Goal: Transaction & Acquisition: Purchase product/service

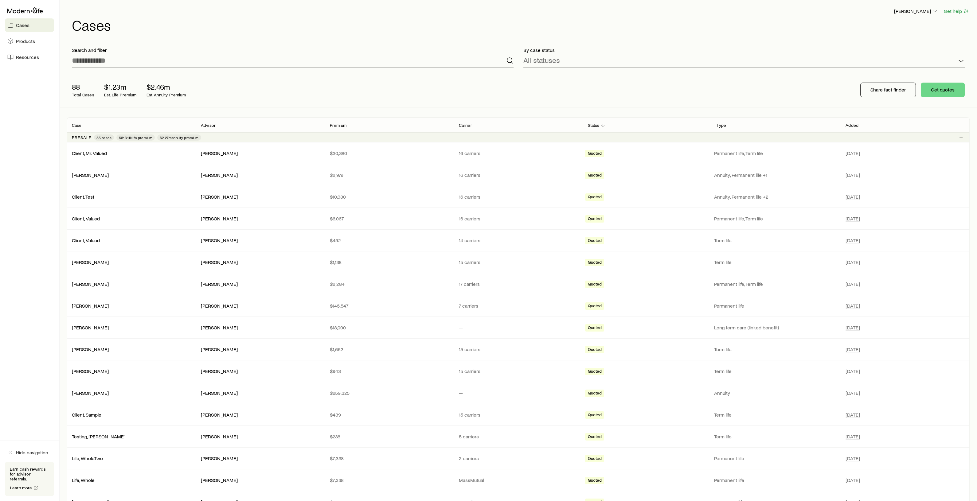
drag, startPoint x: 1048, startPoint y: 1, endPoint x: 708, endPoint y: 42, distance: 342.4
click at [708, 42] on div "By case status All statuses" at bounding box center [743, 57] width 451 height 31
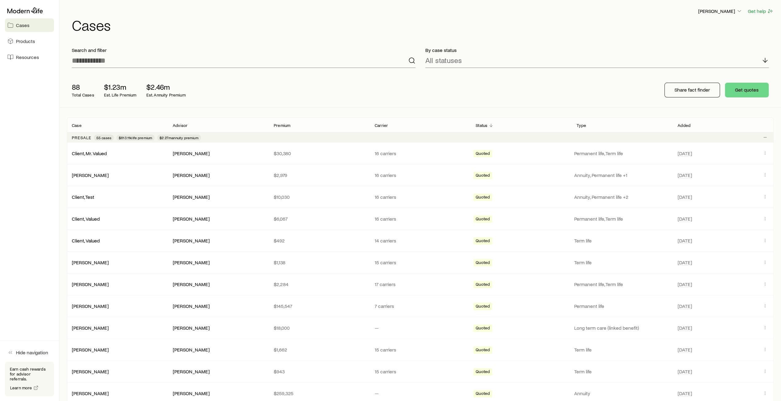
drag, startPoint x: 974, startPoint y: 1, endPoint x: 252, endPoint y: 32, distance: 722.5
click at [252, 32] on div "[PERSON_NAME] Get help Cases" at bounding box center [420, 20] width 707 height 40
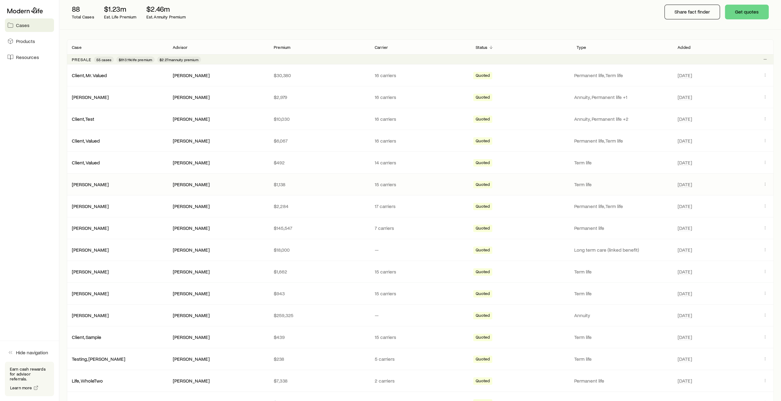
scroll to position [61, 0]
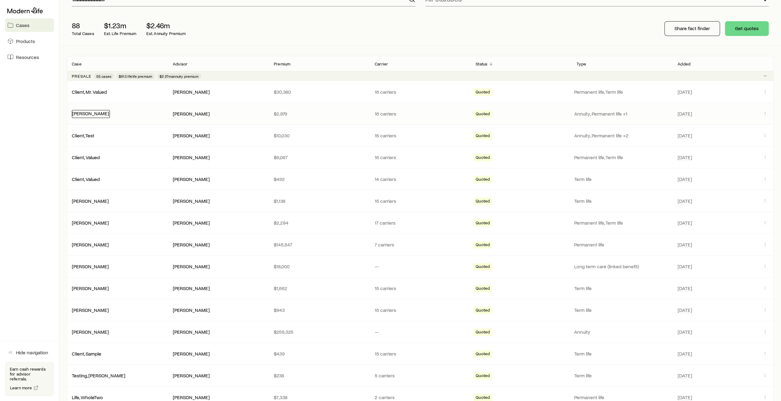
click at [84, 112] on link "[PERSON_NAME]" at bounding box center [90, 113] width 37 height 6
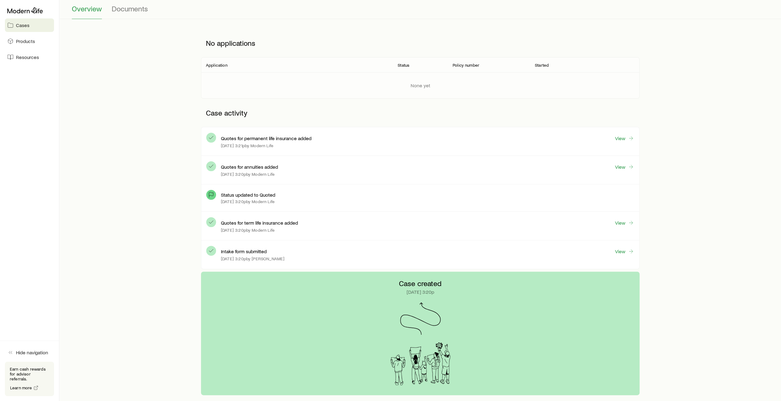
scroll to position [11, 0]
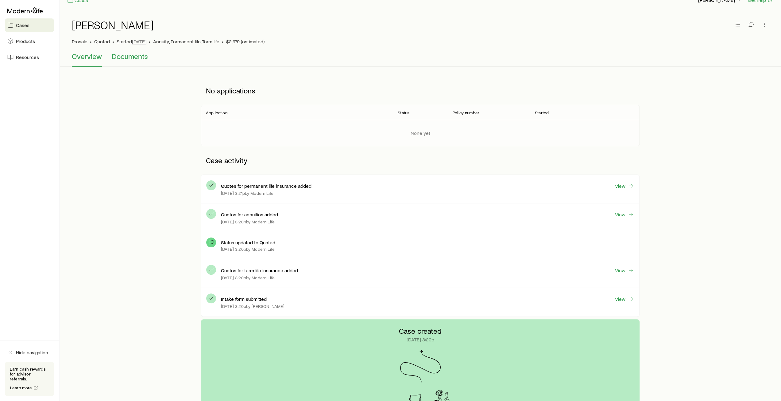
click at [123, 57] on span "Documents" at bounding box center [130, 56] width 36 height 9
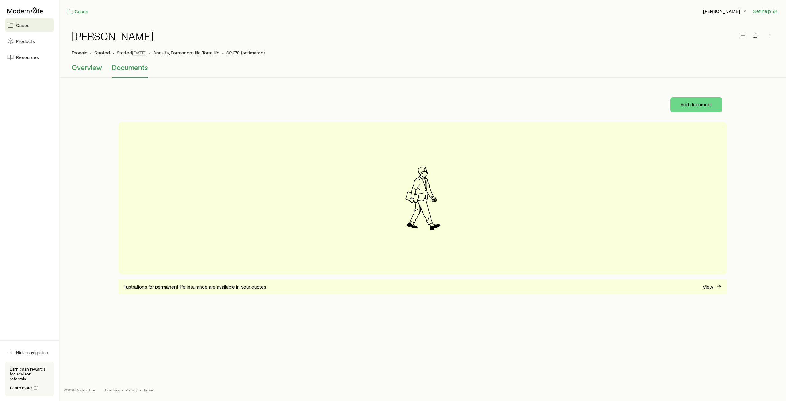
click at [84, 68] on span "Overview" at bounding box center [87, 67] width 30 height 9
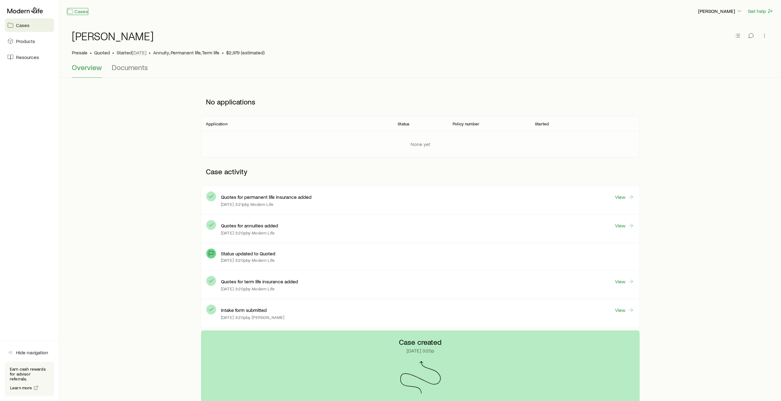
click at [80, 13] on link "Cases" at bounding box center [77, 11] width 21 height 7
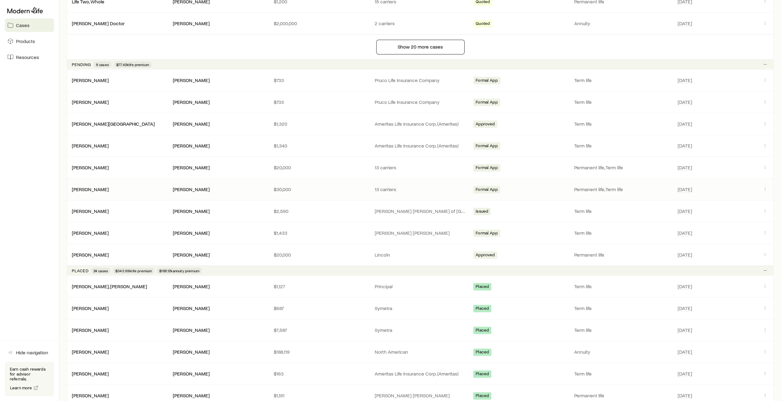
scroll to position [553, 0]
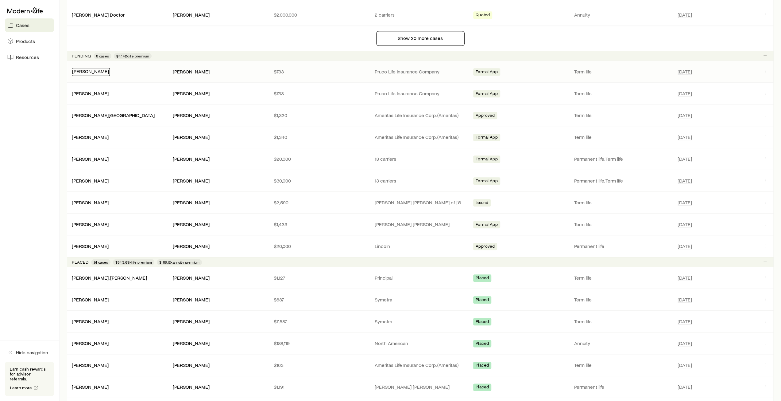
click at [83, 68] on link "[PERSON_NAME]" at bounding box center [90, 71] width 37 height 6
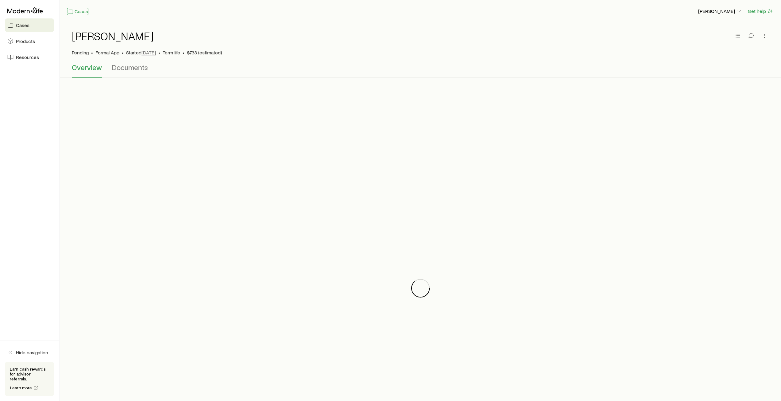
click at [81, 11] on link "Cases" at bounding box center [77, 11] width 21 height 7
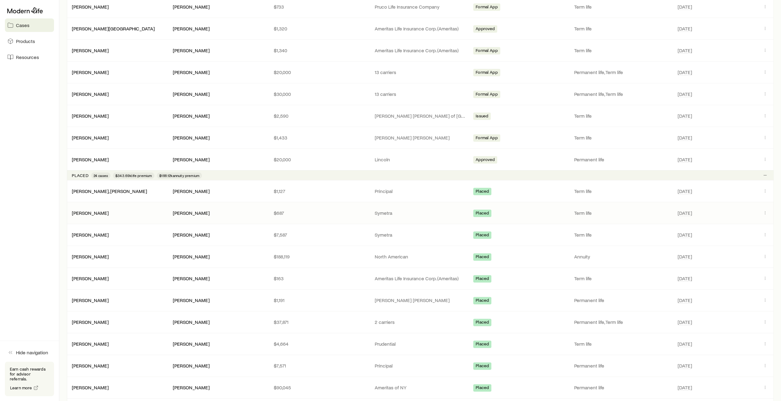
scroll to position [675, 0]
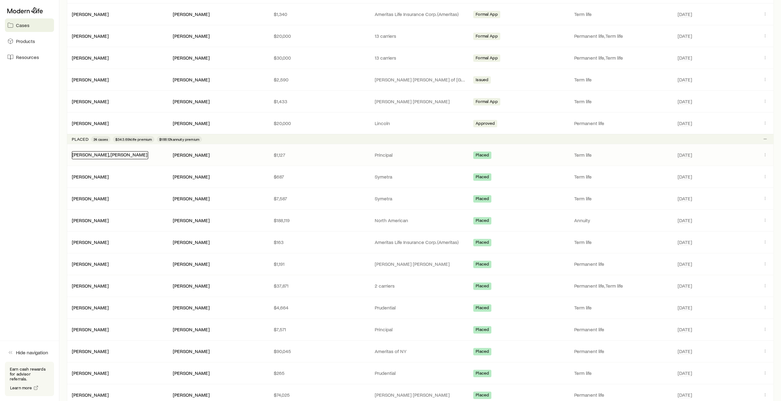
click at [111, 152] on link "[PERSON_NAME], [PERSON_NAME]" at bounding box center [109, 154] width 75 height 6
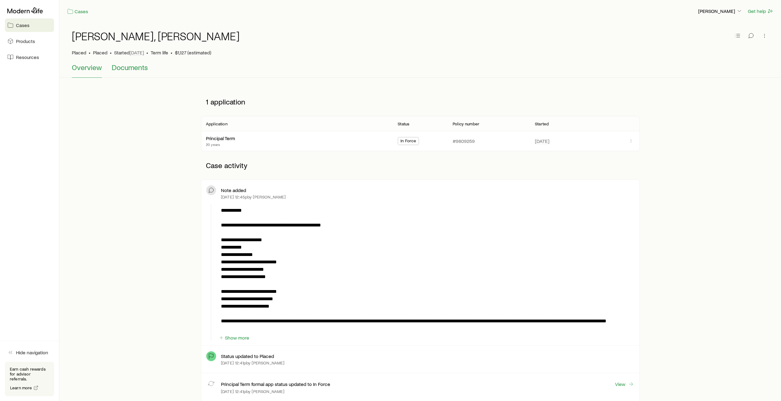
click at [142, 67] on span "Documents" at bounding box center [130, 67] width 36 height 9
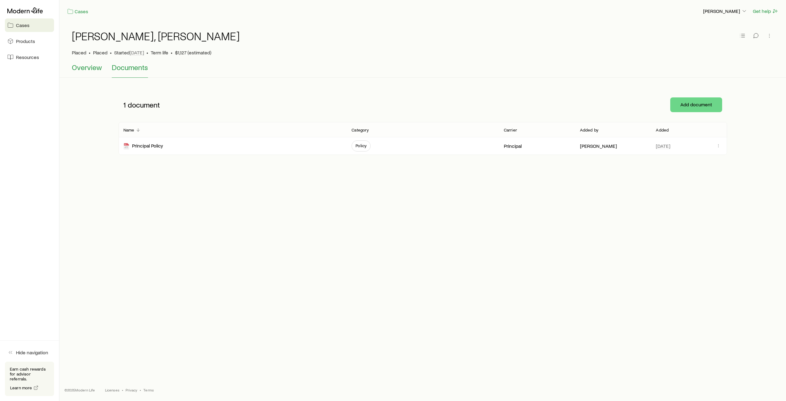
click at [87, 67] on span "Overview" at bounding box center [87, 67] width 30 height 9
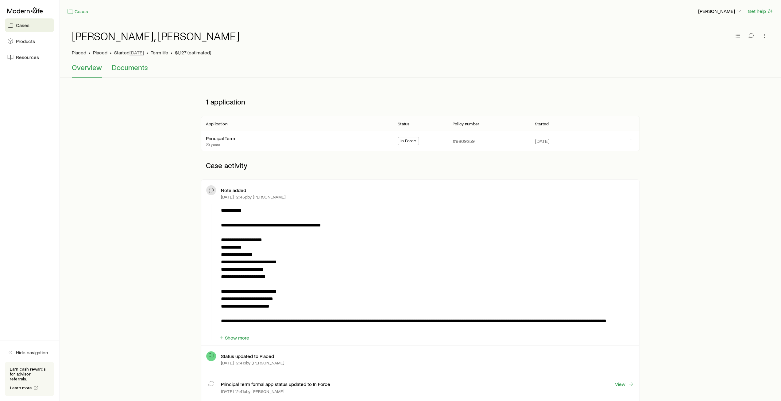
click at [136, 69] on span "Documents" at bounding box center [130, 67] width 36 height 9
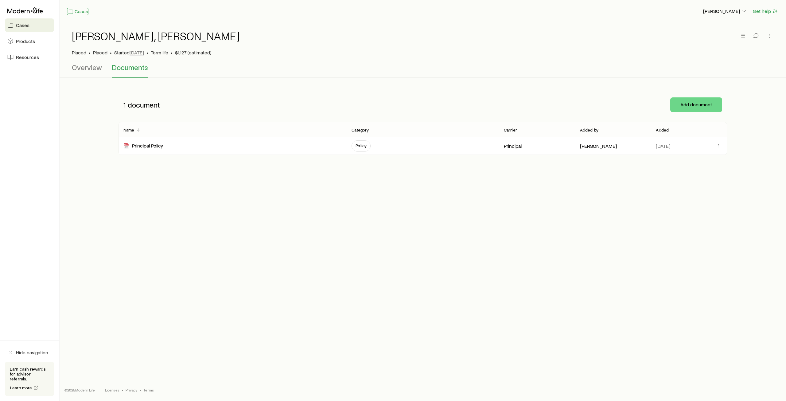
click at [77, 13] on link "Cases" at bounding box center [77, 11] width 21 height 7
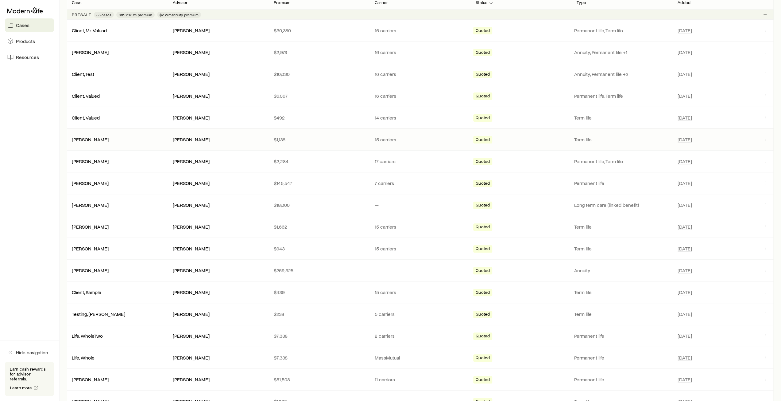
scroll to position [92, 0]
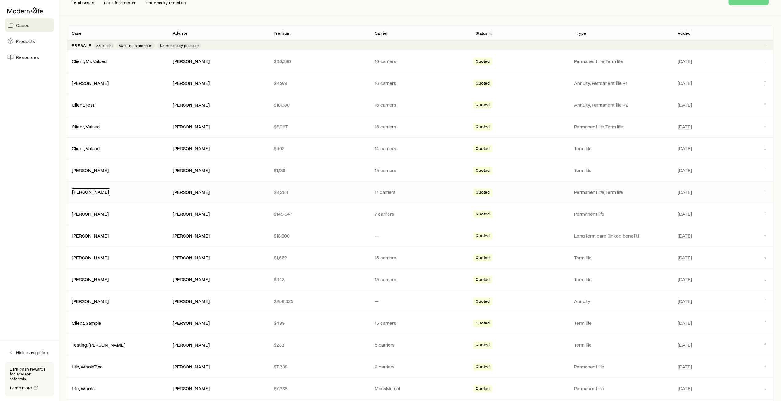
click at [83, 191] on link "[PERSON_NAME]" at bounding box center [90, 192] width 37 height 6
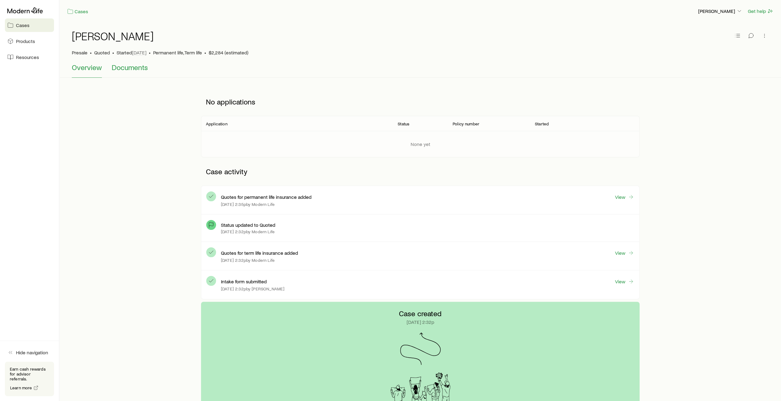
click at [129, 66] on span "Documents" at bounding box center [130, 67] width 36 height 9
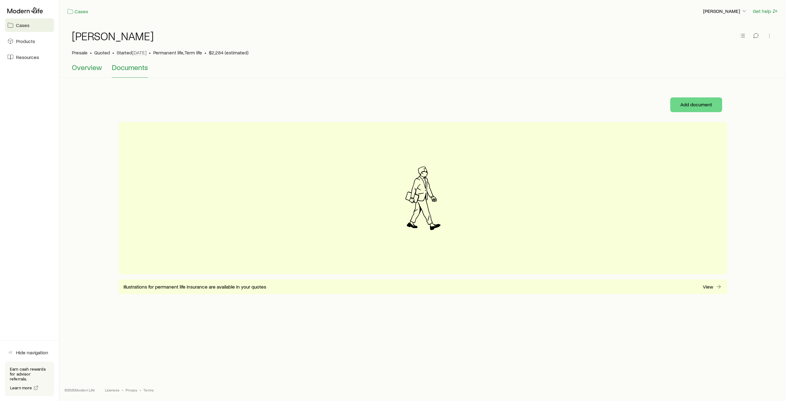
click at [87, 68] on span "Overview" at bounding box center [87, 67] width 30 height 9
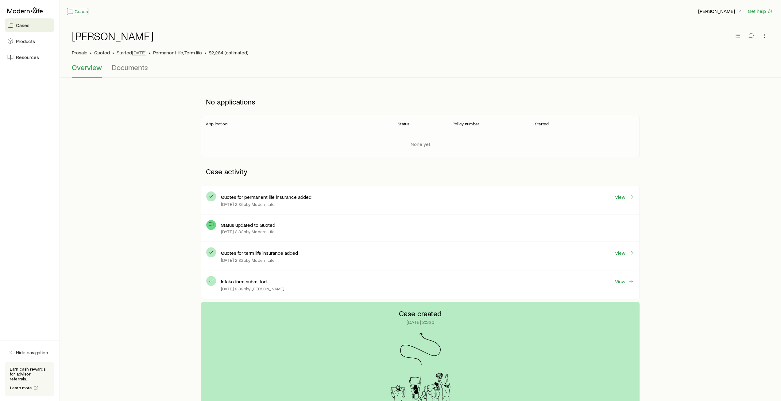
click at [79, 11] on link "Cases" at bounding box center [77, 11] width 21 height 7
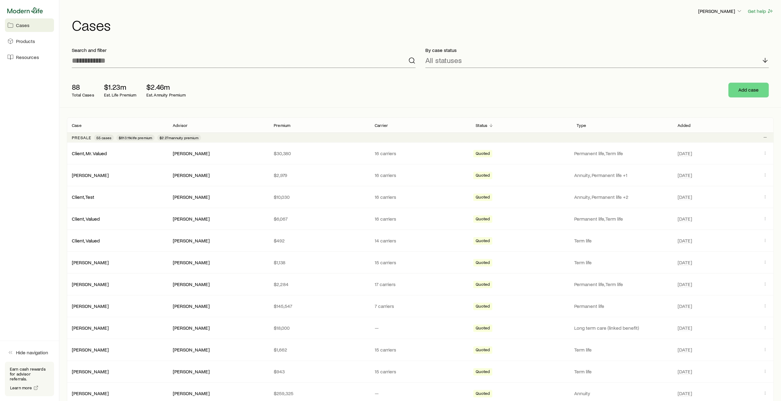
click at [23, 13] on icon at bounding box center [25, 10] width 36 height 6
click at [694, 91] on p "Share fact finder" at bounding box center [692, 90] width 35 height 6
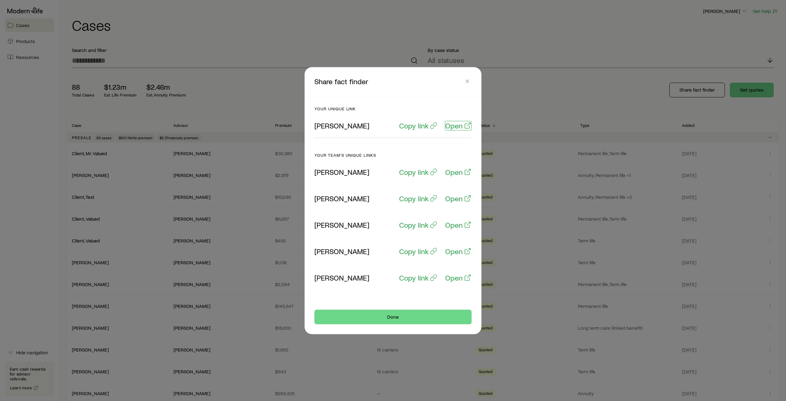
click at [454, 126] on p "Open" at bounding box center [454, 125] width 18 height 9
click at [468, 82] on line "button" at bounding box center [467, 81] width 3 height 3
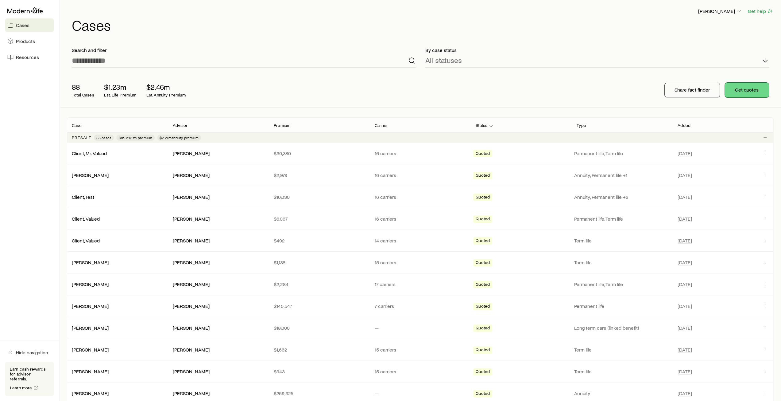
click at [744, 95] on button "Get quotes" at bounding box center [747, 90] width 44 height 15
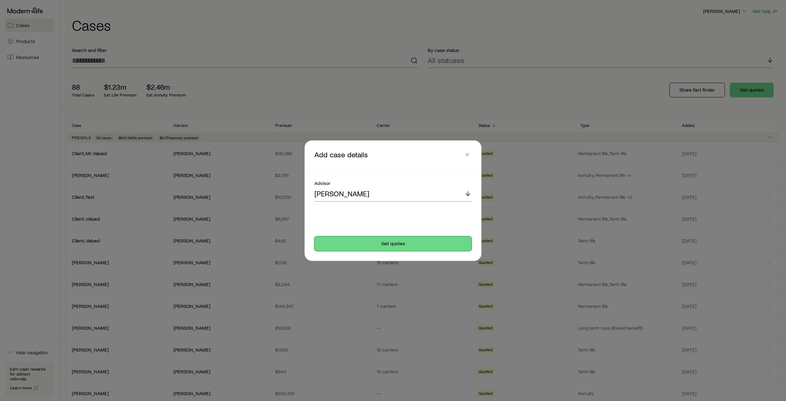
click at [395, 242] on button "Get quotes" at bounding box center [392, 243] width 157 height 15
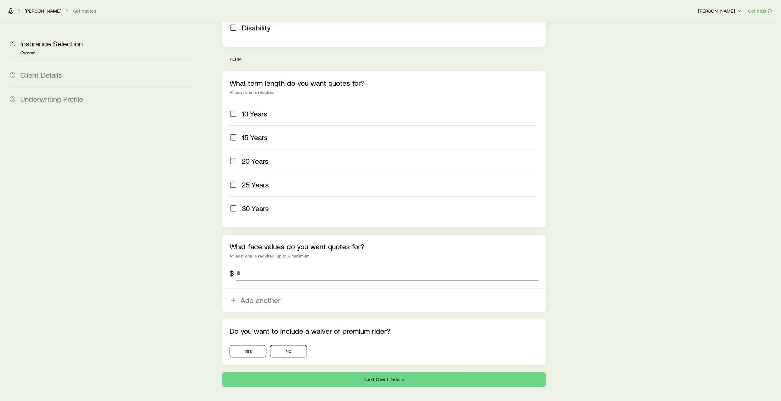
scroll to position [215, 0]
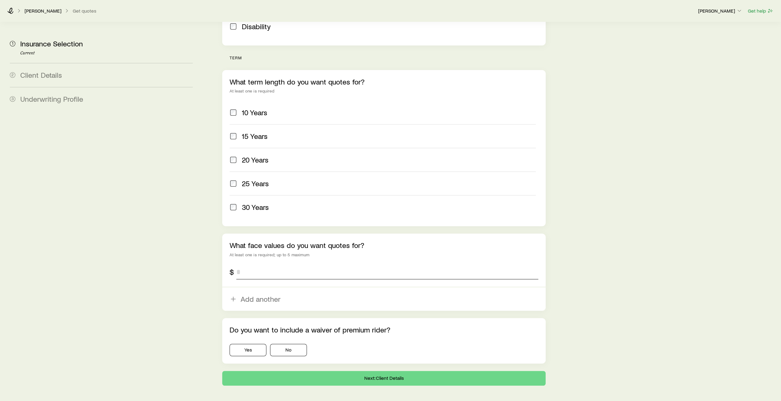
click at [244, 264] on input "tel" at bounding box center [387, 271] width 302 height 15
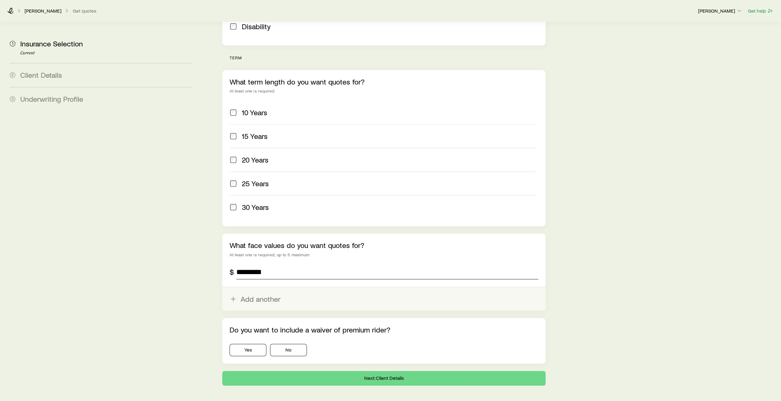
type input "*********"
click at [235, 299] on line "button" at bounding box center [233, 299] width 4 height 0
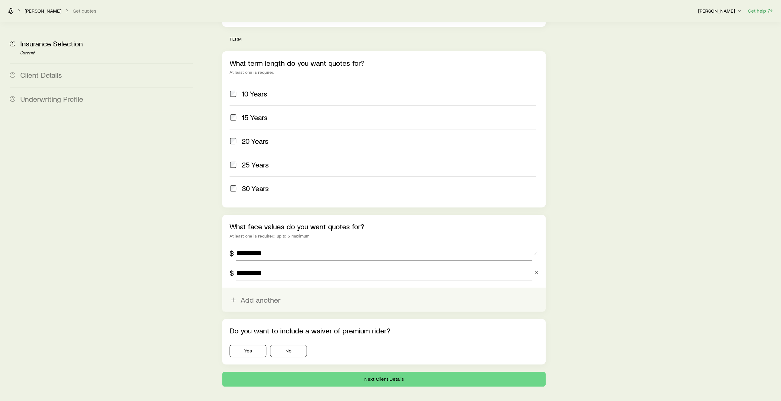
scroll to position [243, 0]
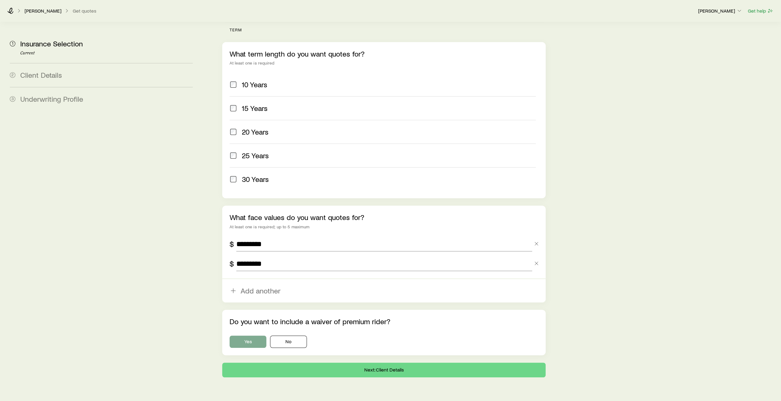
type input "*********"
click at [254, 335] on button "Yes" at bounding box center [248, 341] width 37 height 12
click at [386, 362] on button "Next: Client Details" at bounding box center [383, 369] width 323 height 15
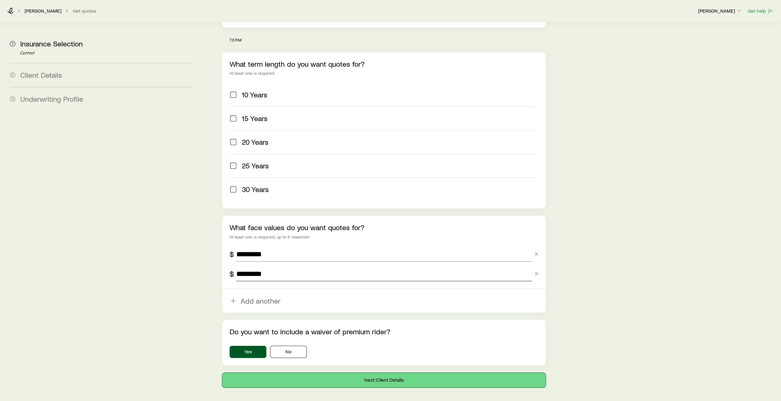
scroll to position [268, 0]
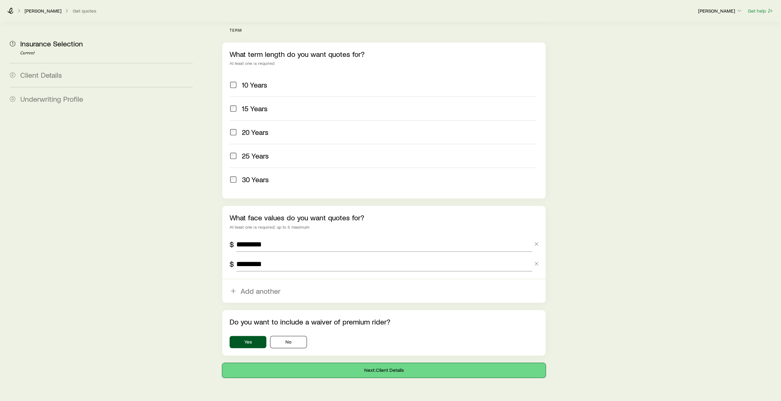
click at [384, 363] on button "Next: Client Details" at bounding box center [383, 370] width 323 height 15
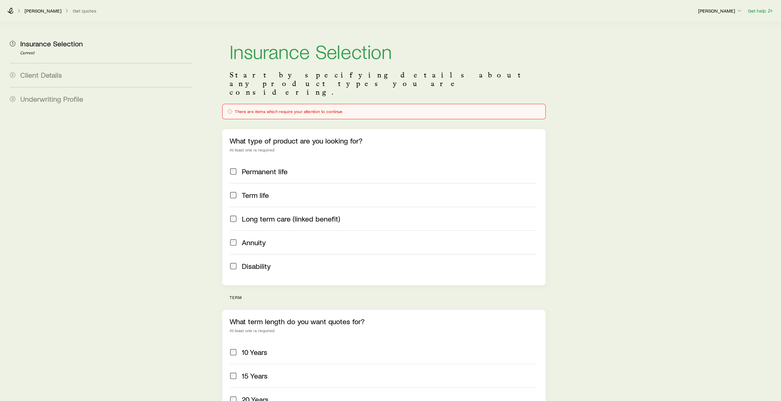
scroll to position [0, 0]
click at [237, 168] on span at bounding box center [233, 172] width 7 height 9
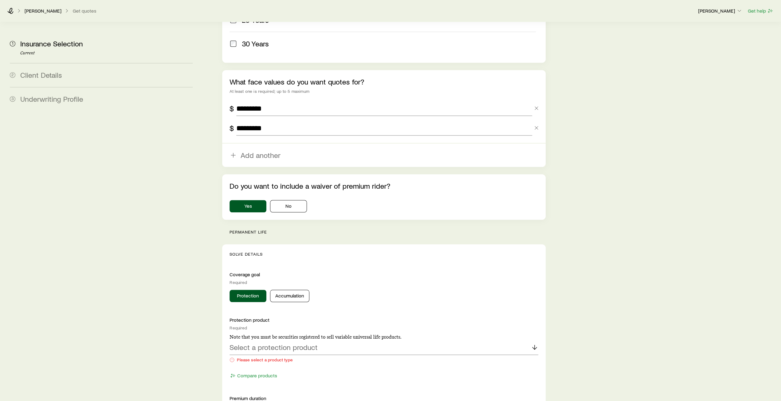
scroll to position [461, 0]
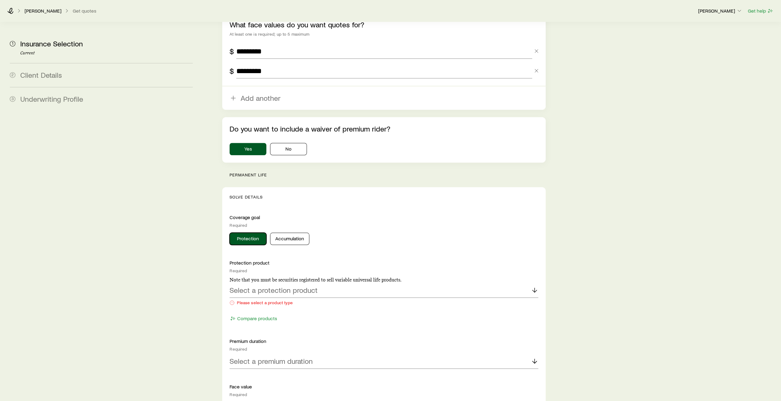
click at [252, 232] on button "Protection" at bounding box center [248, 238] width 37 height 12
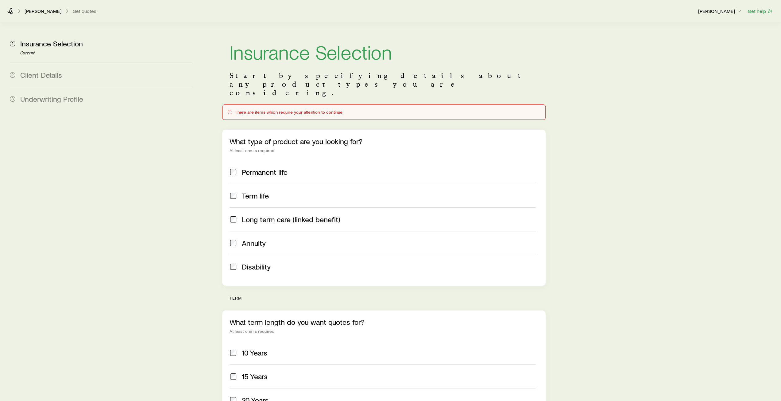
scroll to position [0, 0]
click at [233, 168] on span at bounding box center [233, 172] width 7 height 9
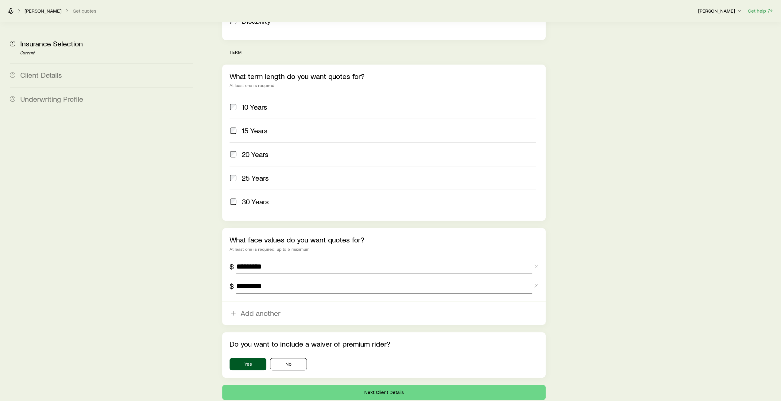
scroll to position [268, 0]
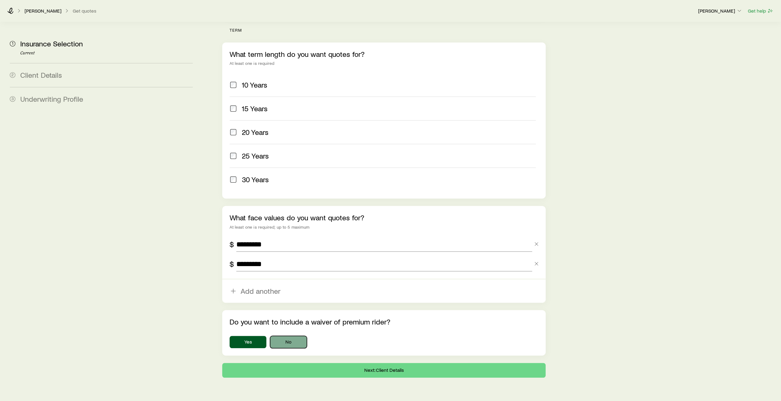
click at [298, 336] on button "No" at bounding box center [288, 342] width 37 height 12
click at [384, 363] on button "Next: Client Details" at bounding box center [383, 370] width 323 height 15
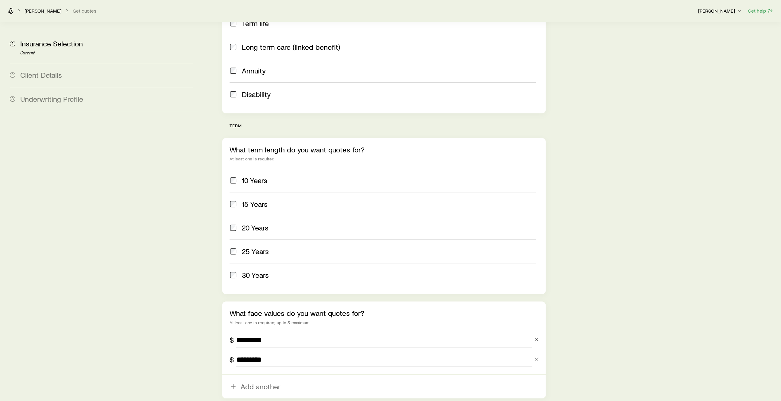
scroll to position [184, 0]
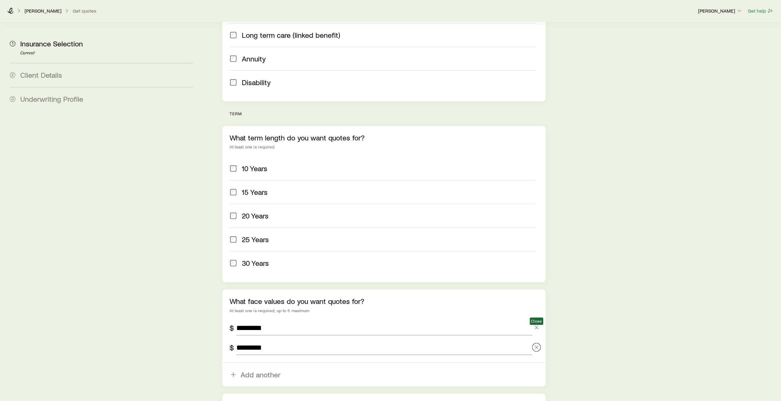
click at [538, 344] on icon "button" at bounding box center [537, 347] width 6 height 6
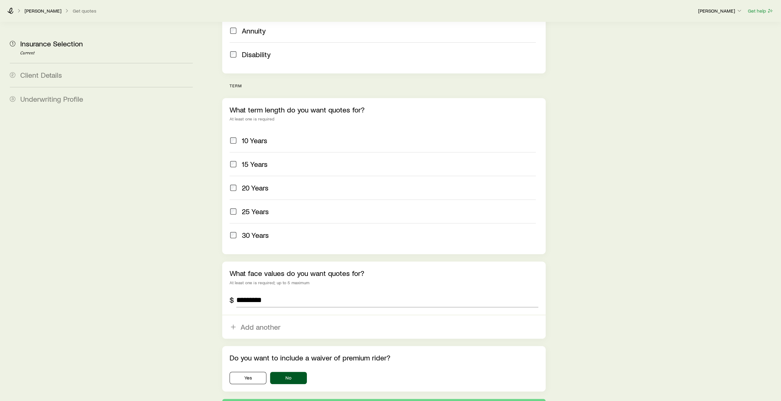
scroll to position [248, 0]
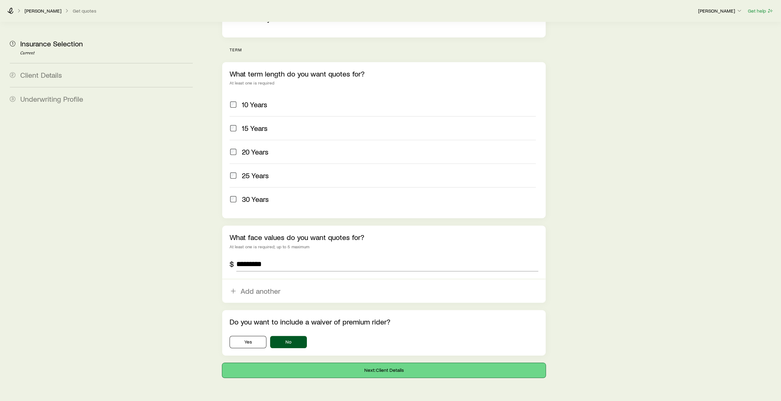
click at [394, 363] on button "Next: Client Details" at bounding box center [383, 370] width 323 height 15
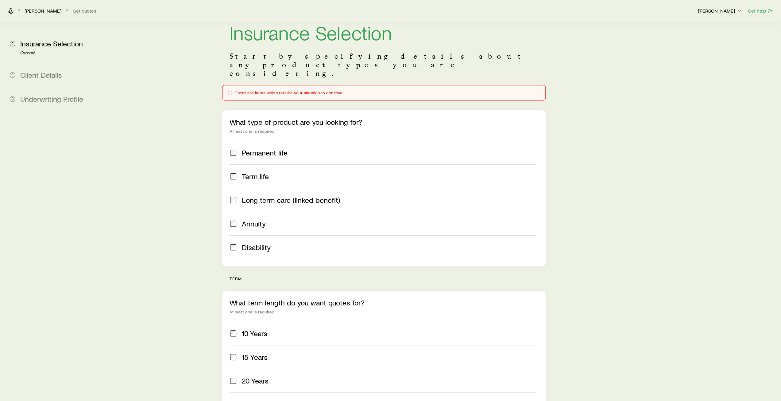
scroll to position [0, 0]
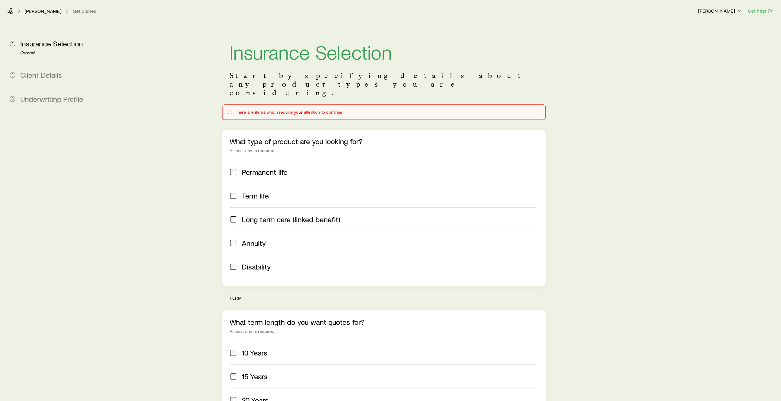
click at [260, 110] on div "There are items which require your attention to continue" at bounding box center [384, 112] width 313 height 5
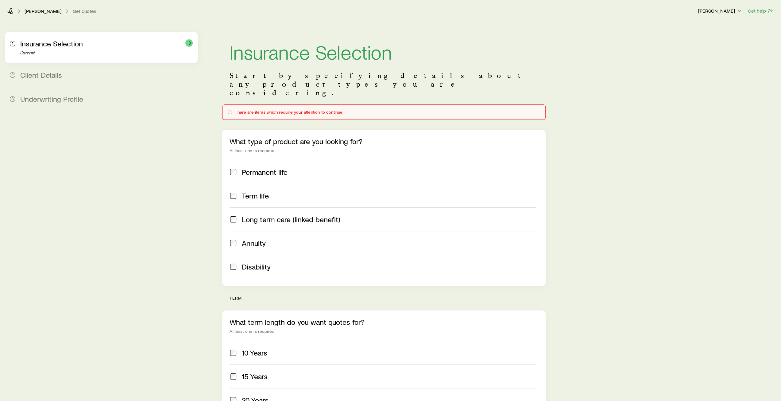
click at [34, 51] on p "Current" at bounding box center [106, 53] width 173 height 5
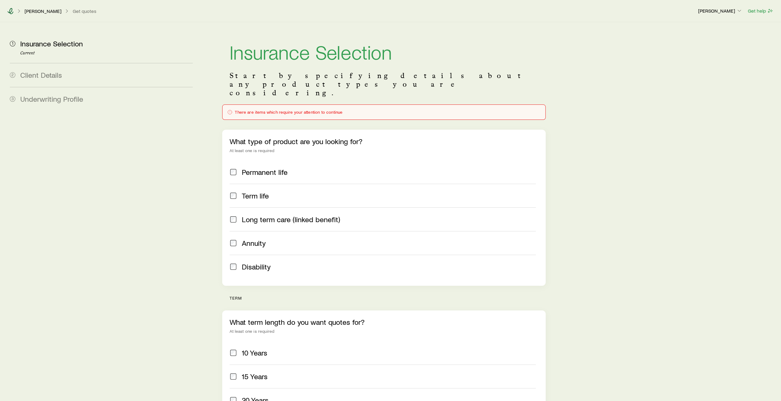
click at [10, 11] on icon at bounding box center [10, 11] width 6 height 6
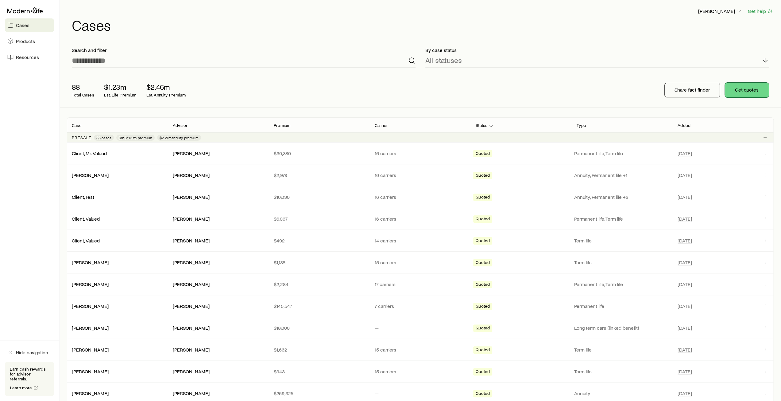
click at [739, 88] on button "Get quotes" at bounding box center [747, 90] width 44 height 15
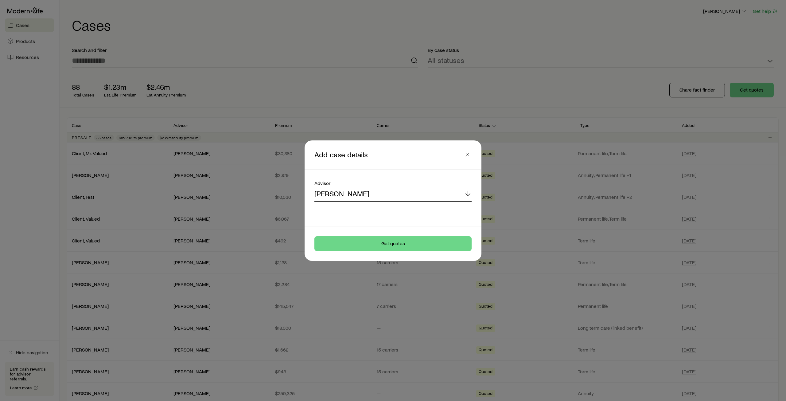
click at [470, 195] on icon at bounding box center [467, 193] width 7 height 7
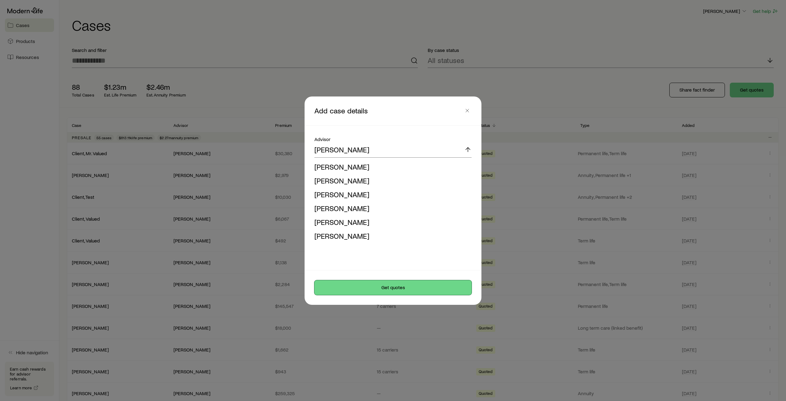
click at [404, 289] on button "Get quotes" at bounding box center [392, 287] width 157 height 15
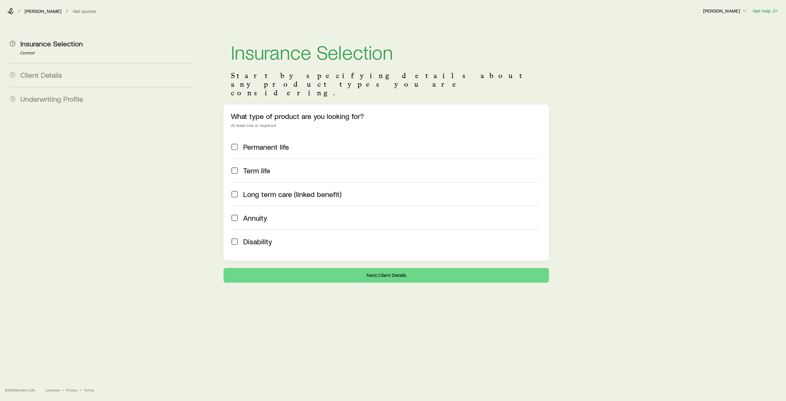
click at [38, 75] on span "Client Details" at bounding box center [41, 74] width 42 height 9
click at [9, 77] on li "2 Client Details" at bounding box center [102, 75] width 194 height 24
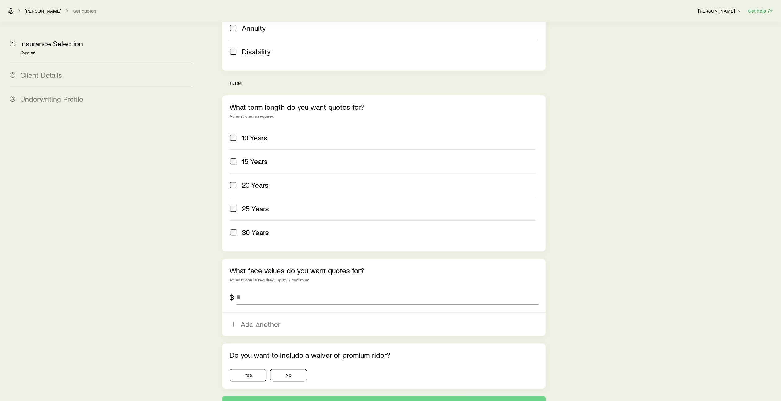
scroll to position [215, 0]
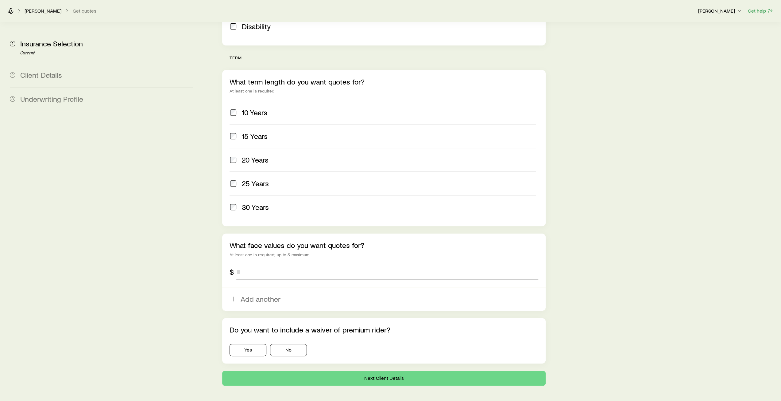
click at [252, 264] on input "tel" at bounding box center [387, 271] width 302 height 15
type input "*********"
click at [281, 344] on button "No" at bounding box center [288, 350] width 37 height 12
click at [392, 371] on button "Next: Client Details" at bounding box center [383, 378] width 323 height 15
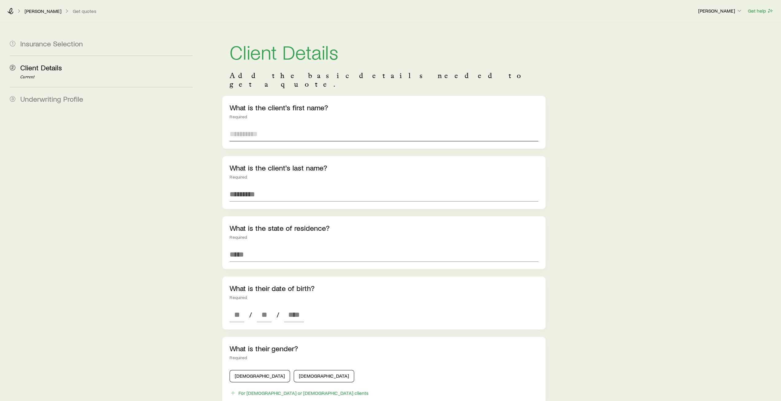
click at [258, 126] on input "text" at bounding box center [384, 133] width 309 height 15
type input "****"
click at [252, 187] on input "text" at bounding box center [384, 194] width 309 height 15
type input "******"
click at [240, 247] on input at bounding box center [384, 254] width 309 height 15
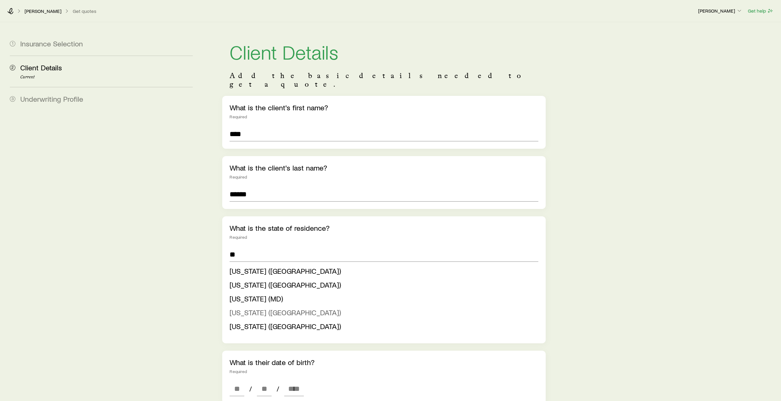
click at [265, 308] on span "[US_STATE] ([GEOGRAPHIC_DATA])" at bounding box center [285, 312] width 111 height 9
type input "**********"
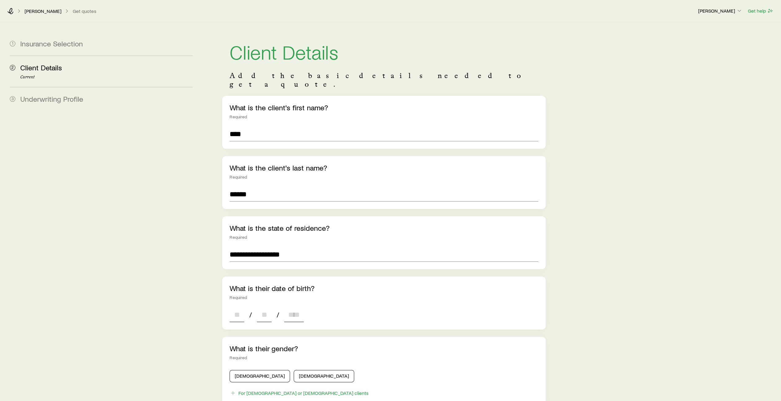
click at [239, 307] on input at bounding box center [237, 314] width 15 height 15
type input "**"
type input "****"
type input "*"
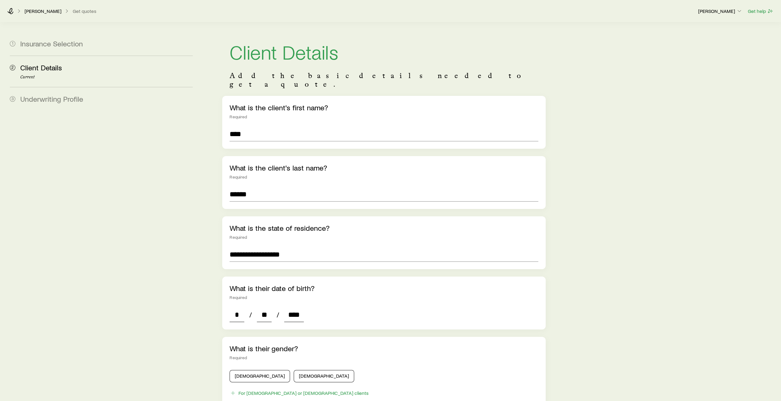
scroll to position [61, 0]
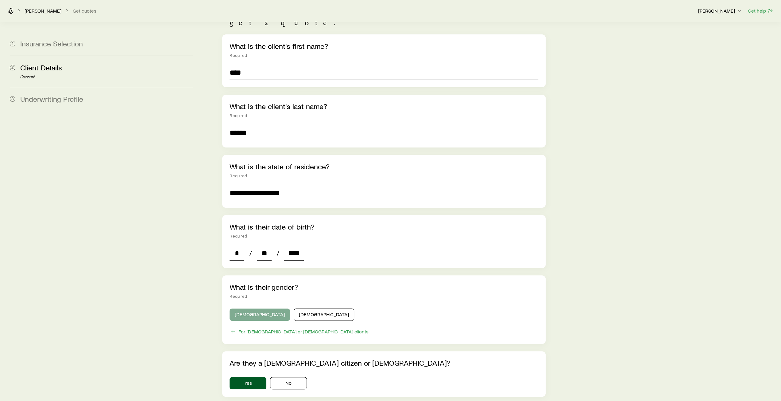
type input "****"
click at [243, 308] on button "[DEMOGRAPHIC_DATA]" at bounding box center [260, 314] width 60 height 12
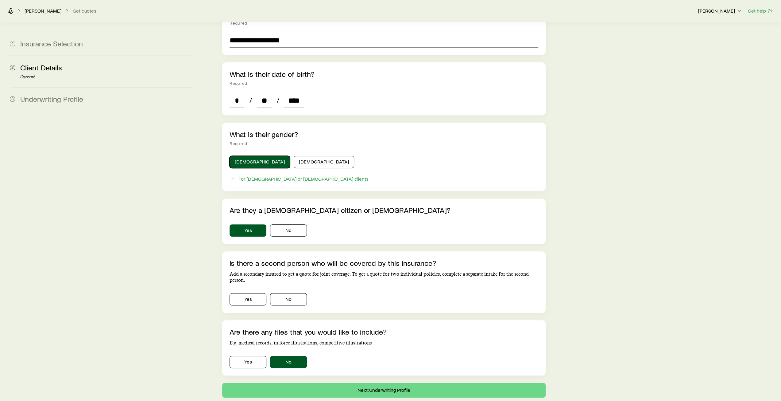
scroll to position [215, 0]
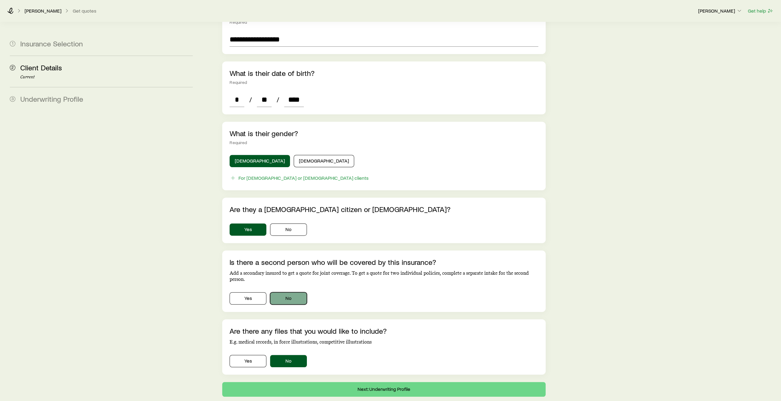
click at [296, 292] on button "No" at bounding box center [288, 298] width 37 height 12
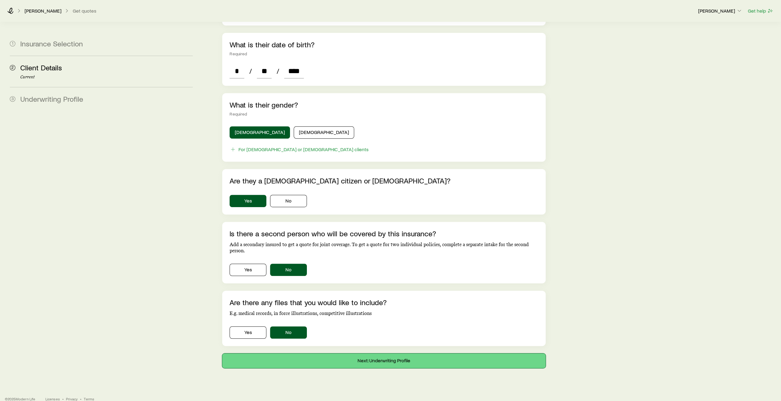
click at [392, 353] on button "Next: Underwriting Profile" at bounding box center [383, 360] width 323 height 15
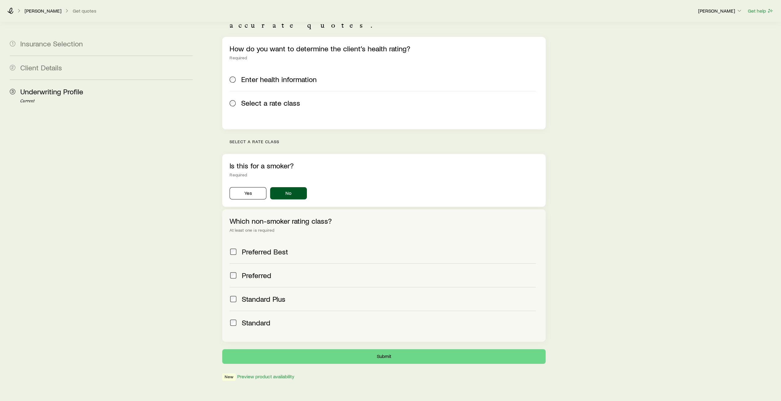
scroll to position [71, 0]
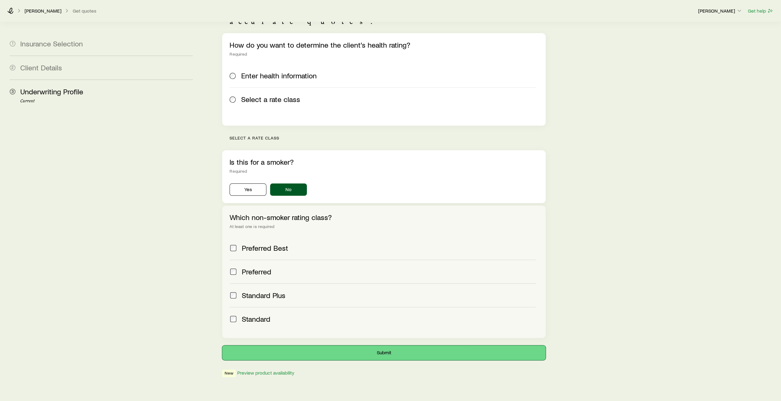
click at [389, 345] on button "Submit" at bounding box center [383, 352] width 323 height 15
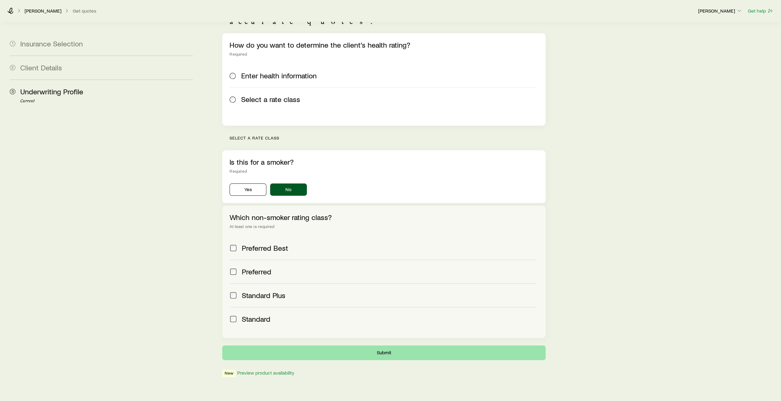
scroll to position [0, 0]
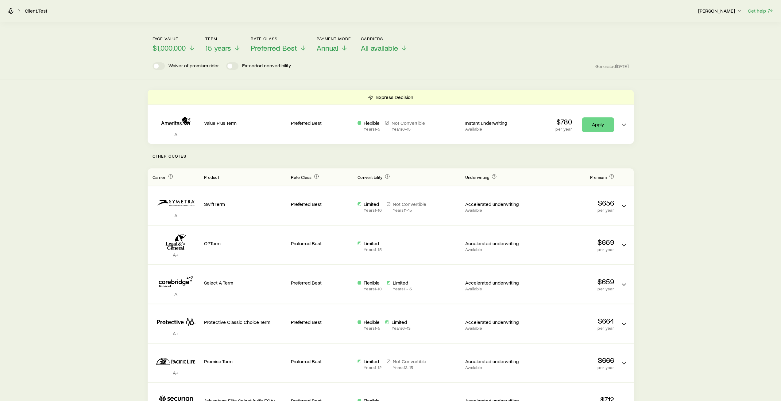
scroll to position [31, 0]
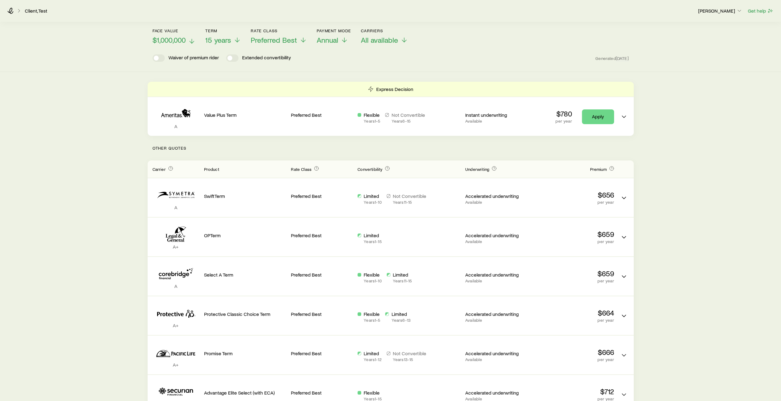
click at [192, 42] on line at bounding box center [192, 41] width 0 height 4
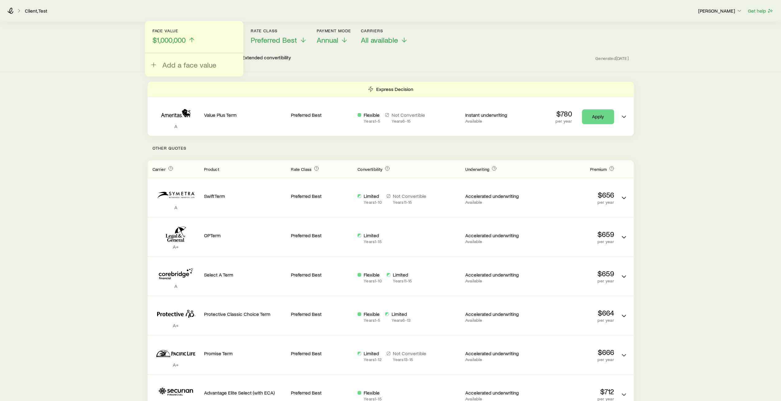
click at [120, 54] on div "Term life Get more quotes Face value $1,000,000 Add a face value Term 15 years …" at bounding box center [390, 31] width 781 height 80
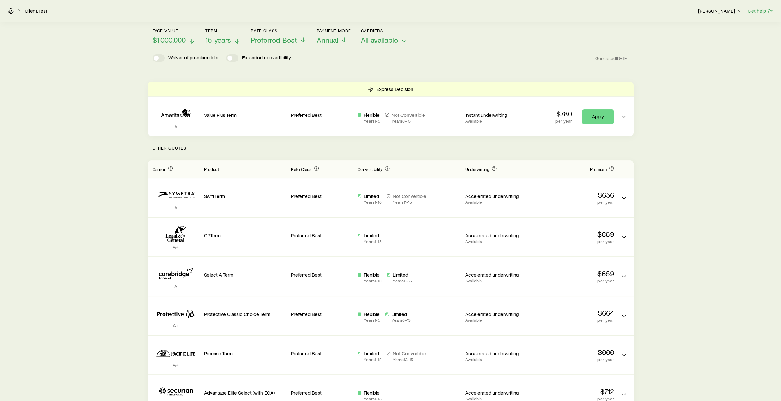
click at [238, 42] on icon at bounding box center [237, 40] width 7 height 7
click at [130, 68] on div "Term life Get more quotes Face value $1,000,000 Term 15 years Rate Class Prefer…" at bounding box center [390, 31] width 781 height 80
click at [302, 41] on icon at bounding box center [303, 40] width 7 height 7
click at [125, 71] on div "Term life Get more quotes Face value $1,000,000 Term 15 years Rate Class Prefer…" at bounding box center [390, 31] width 781 height 80
click at [344, 43] on polyline at bounding box center [344, 42] width 4 height 2
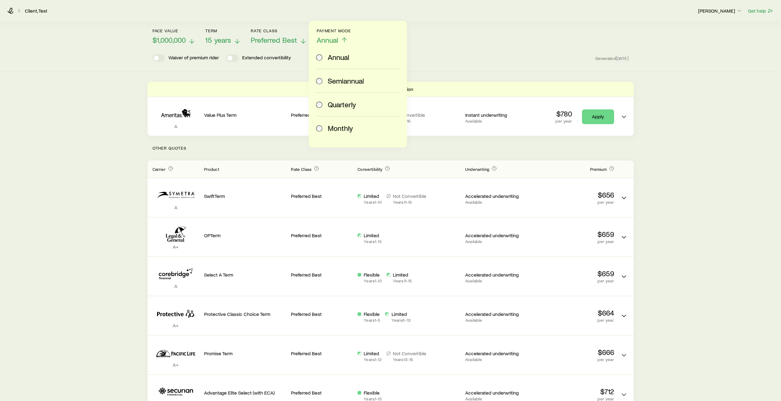
scroll to position [0, 0]
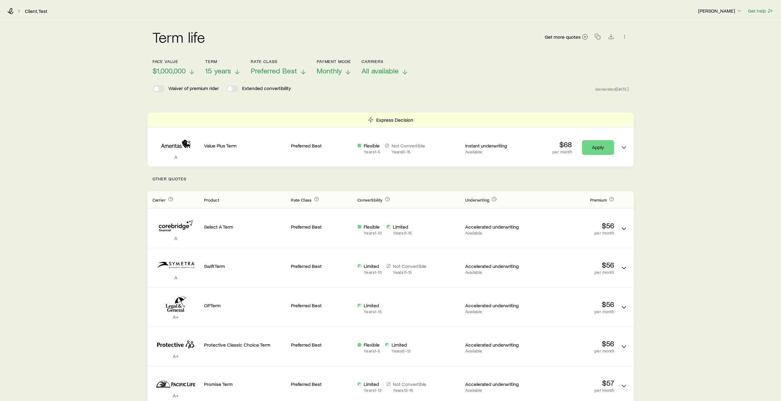
click at [402, 70] on icon at bounding box center [404, 71] width 7 height 7
click at [470, 68] on div "Face value $1,000,000 Term 15 years Rate Class Preferred Best Payment Mode Mont…" at bounding box center [391, 64] width 477 height 24
click at [402, 73] on icon at bounding box center [404, 71] width 7 height 7
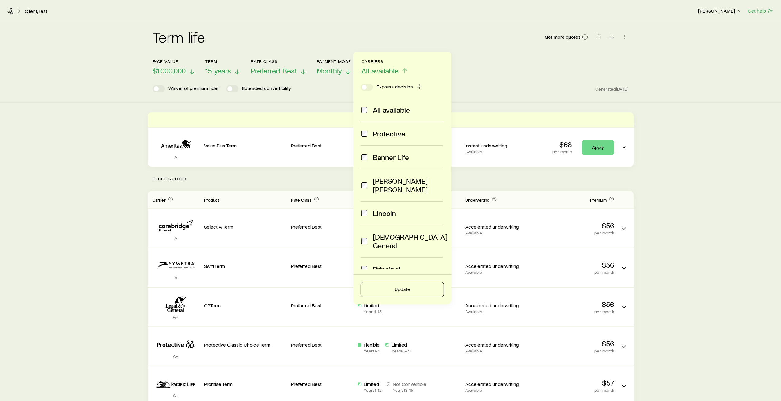
click at [465, 80] on header "Face value $1,000,000 Term 15 years Rate Class Preferred Best Payment Mode Mont…" at bounding box center [391, 75] width 477 height 33
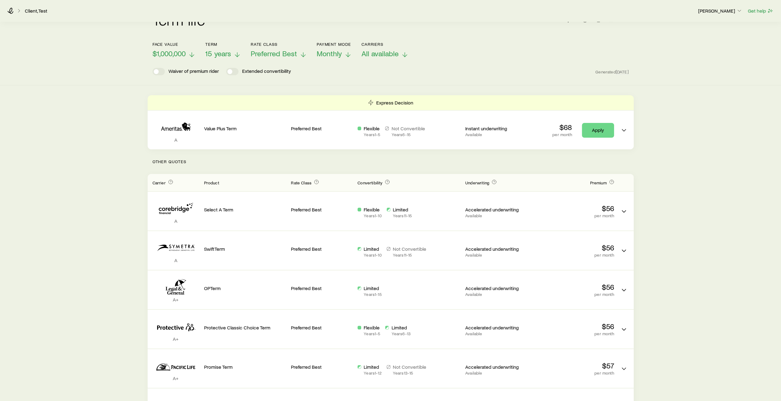
scroll to position [61, 0]
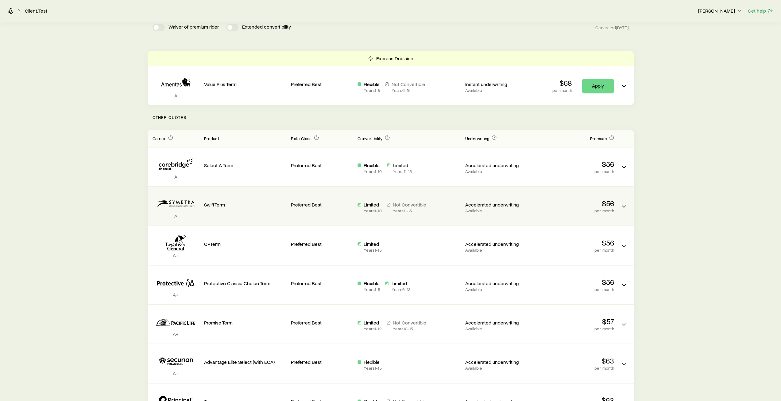
click at [220, 213] on div "SwiftTerm" at bounding box center [245, 206] width 82 height 29
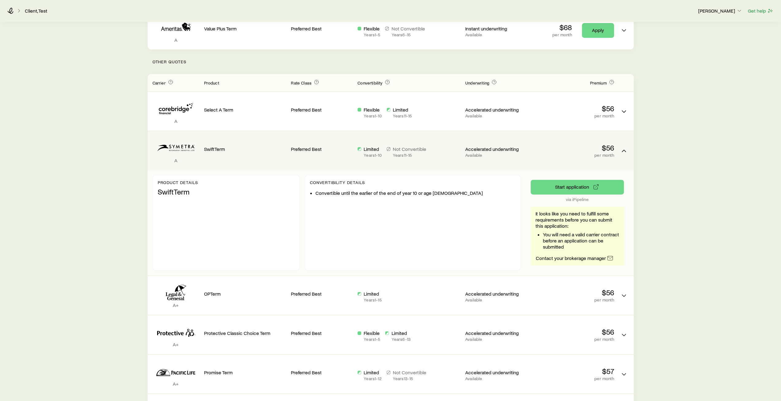
scroll to position [123, 0]
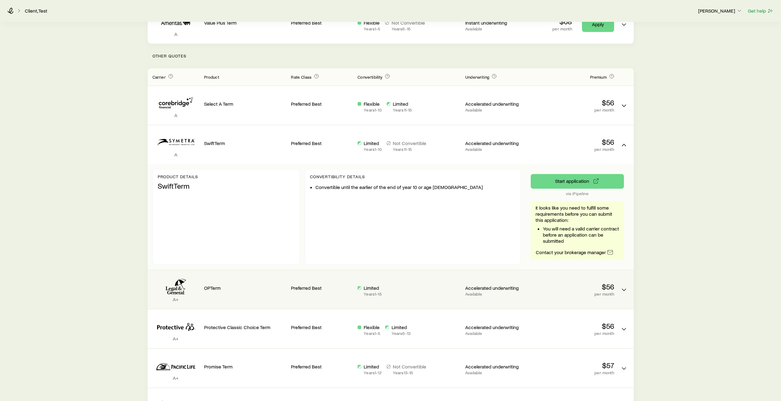
click at [233, 287] on p "OPTerm" at bounding box center [245, 288] width 82 height 6
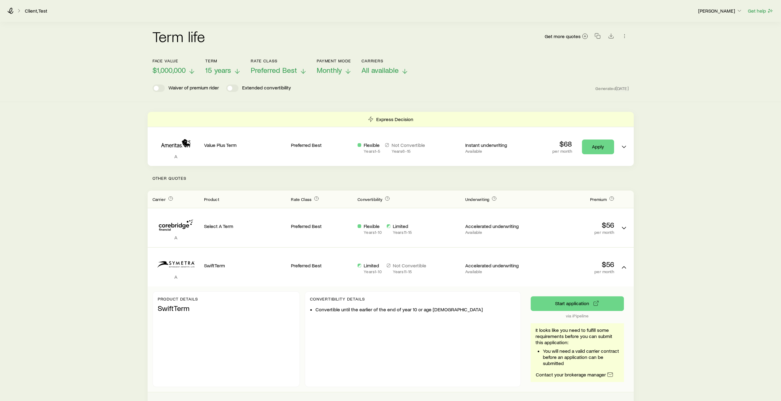
scroll to position [0, 0]
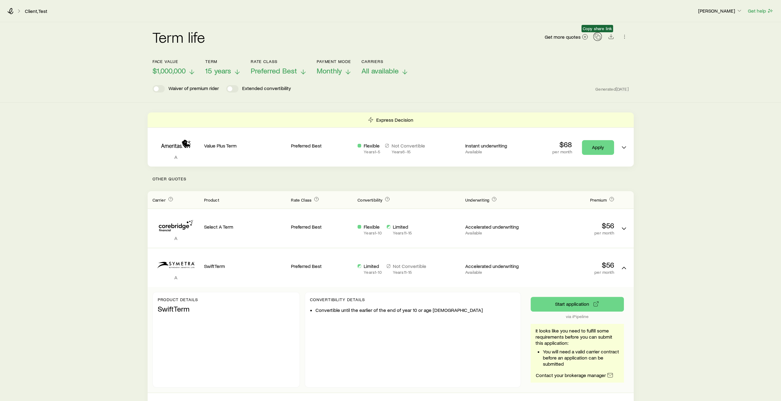
click at [597, 38] on icon "button" at bounding box center [598, 36] width 6 height 6
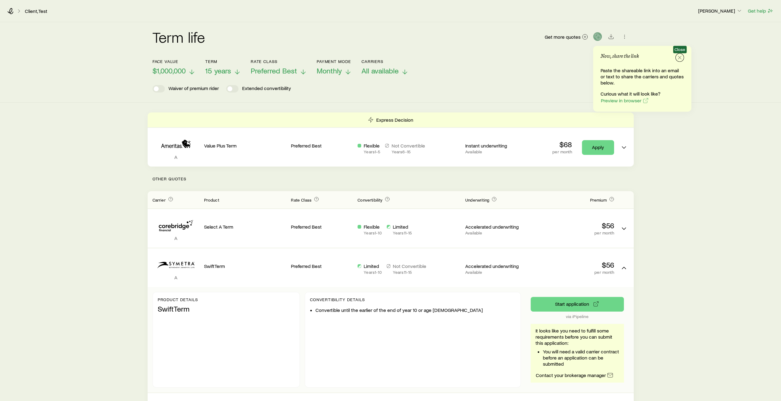
click at [681, 59] on icon "button" at bounding box center [680, 57] width 6 height 6
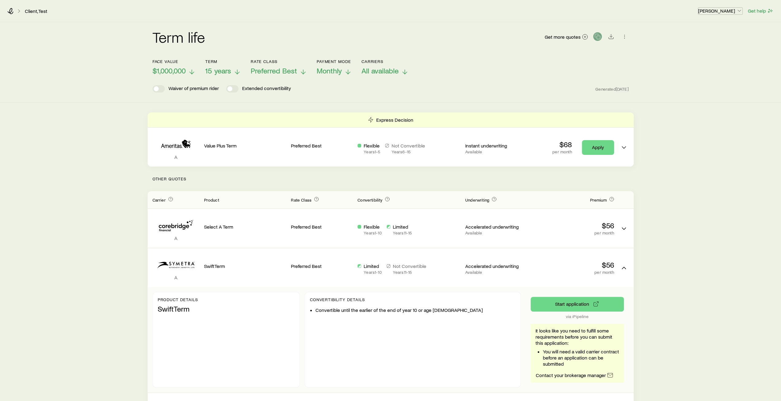
click at [737, 8] on p "[PERSON_NAME]" at bounding box center [720, 11] width 44 height 6
click at [695, 75] on span "Sign out" at bounding box center [691, 74] width 17 height 6
